Goal: Navigation & Orientation: Find specific page/section

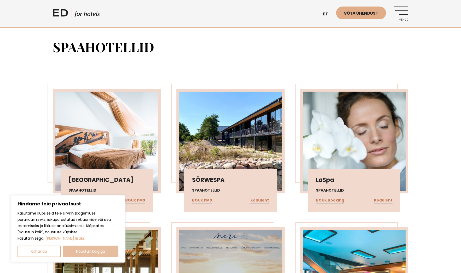
click at [89, 254] on button "Nõustun kõigiga" at bounding box center [91, 252] width 56 height 12
checkbox input "true"
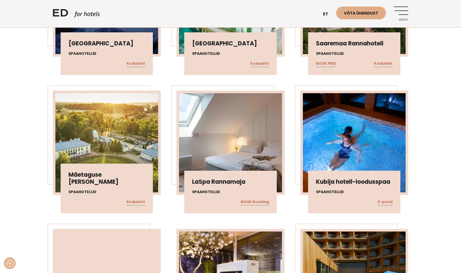
scroll to position [523, 0]
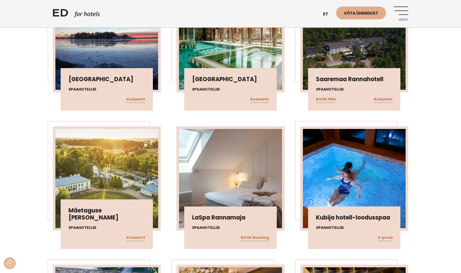
click at [234, 189] on img at bounding box center [230, 178] width 103 height 99
click at [208, 224] on div "LaSpa Rannamaja Spaahotellid BOUK Booking" at bounding box center [230, 228] width 92 height 43
click at [260, 238] on link "BOUK Booking" at bounding box center [255, 238] width 28 height 7
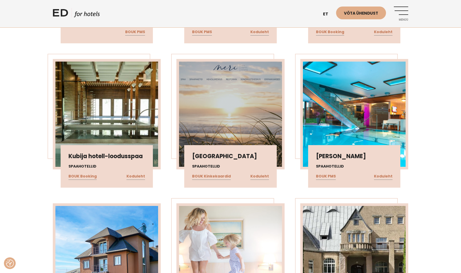
scroll to position [157, 0]
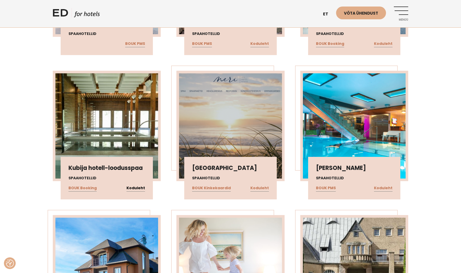
click at [141, 189] on link "Koduleht" at bounding box center [136, 188] width 19 height 7
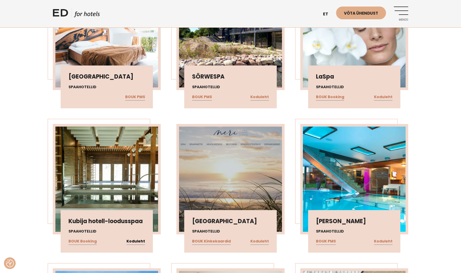
scroll to position [52, 0]
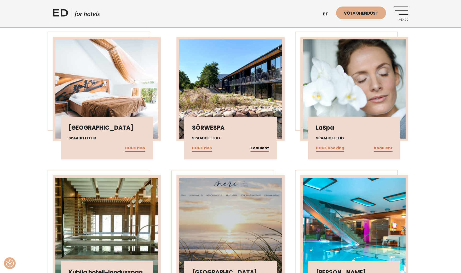
click at [264, 148] on link "Koduleht" at bounding box center [259, 148] width 19 height 7
click at [385, 148] on link "Koduleht" at bounding box center [383, 148] width 19 height 7
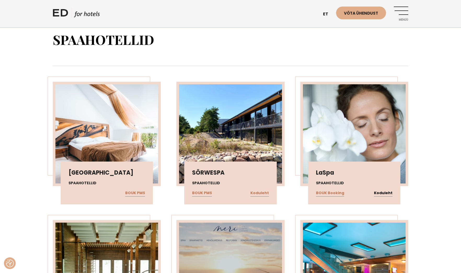
scroll to position [0, 0]
